Goal: Task Accomplishment & Management: Manage account settings

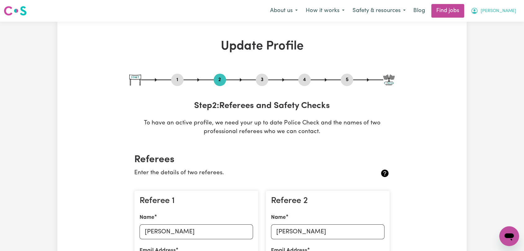
click at [478, 11] on icon "My Account" at bounding box center [473, 10] width 7 height 7
click at [482, 50] on link "Logout" at bounding box center [495, 48] width 49 height 12
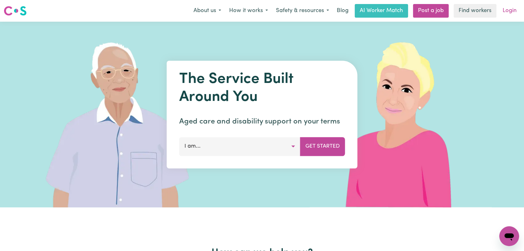
click at [509, 10] on link "Login" at bounding box center [509, 11] width 21 height 14
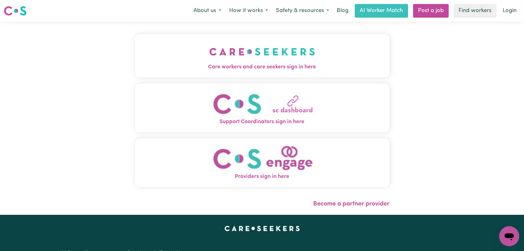
click at [250, 59] on img "Care workers and care seekers sign in here" at bounding box center [262, 51] width 106 height 23
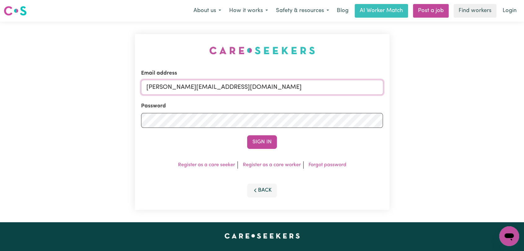
drag, startPoint x: 232, startPoint y: 84, endPoint x: 230, endPoint y: 95, distance: 11.0
click at [232, 84] on input "[PERSON_NAME][EMAIL_ADDRESS][DOMAIN_NAME]" at bounding box center [262, 87] width 242 height 15
drag, startPoint x: 178, startPoint y: 86, endPoint x: 284, endPoint y: 100, distance: 106.3
click at [284, 100] on form "Email address Superuser~[EMAIL_ADDRESS][DOMAIN_NAME] Password Sign In" at bounding box center [262, 109] width 242 height 80
type input "Superuser~[EMAIL_ADDRESS][DOMAIN_NAME]"
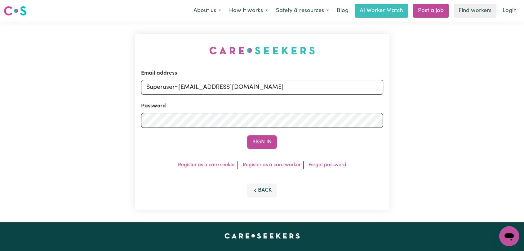
click at [255, 138] on button "Sign In" at bounding box center [262, 142] width 30 height 14
